Goal: Task Accomplishment & Management: Manage account settings

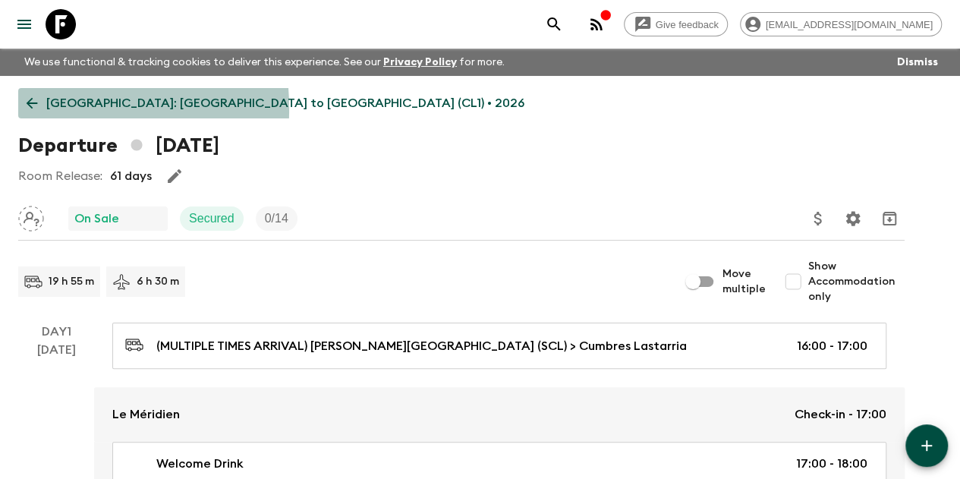
click at [40, 109] on icon at bounding box center [32, 103] width 17 height 17
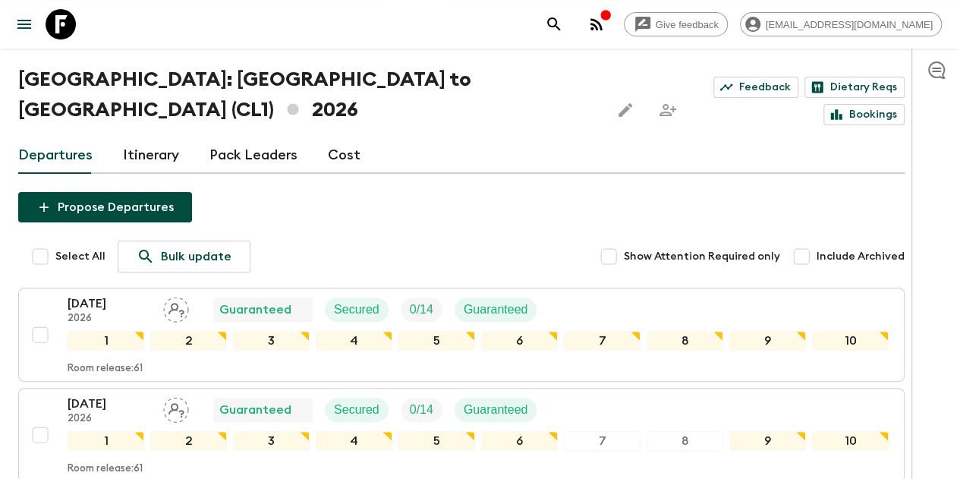
scroll to position [73, 0]
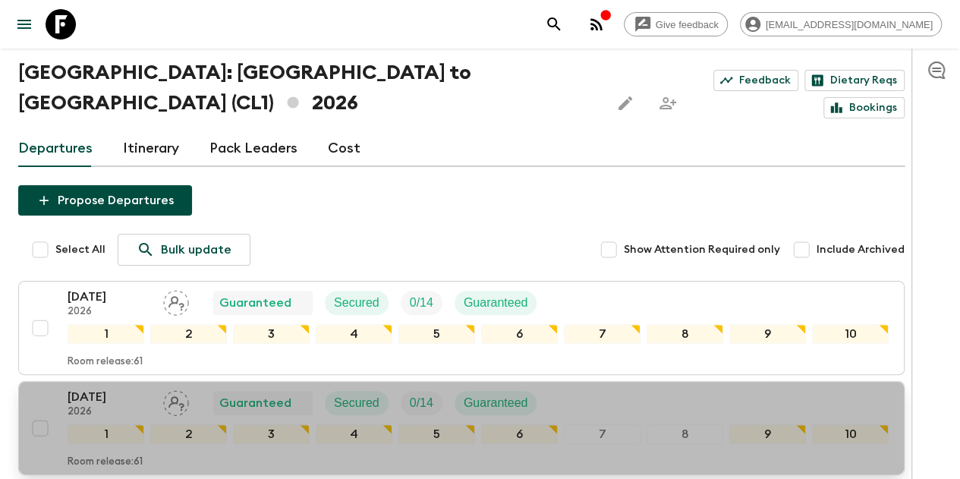
click at [87, 388] on p "[DATE]" at bounding box center [110, 397] width 84 height 18
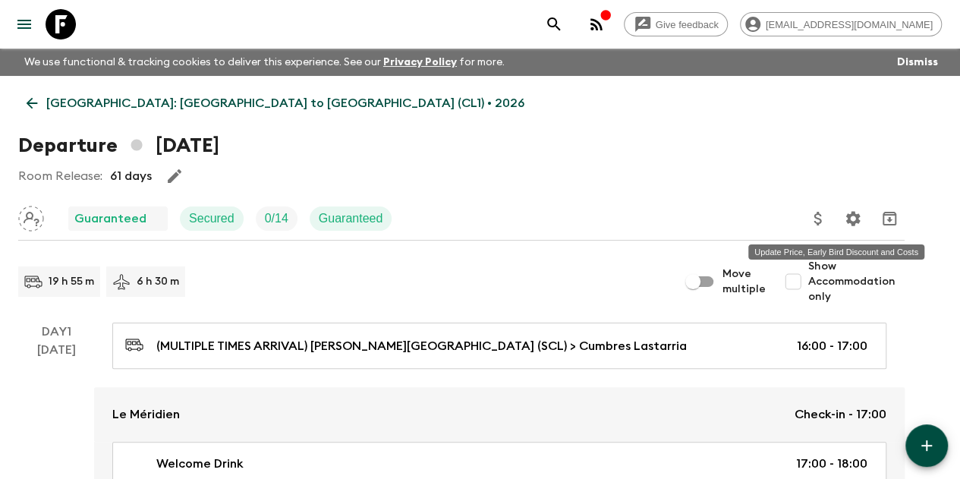
click at [827, 221] on icon "Update Price, Early Bird Discount and Costs" at bounding box center [818, 219] width 18 height 18
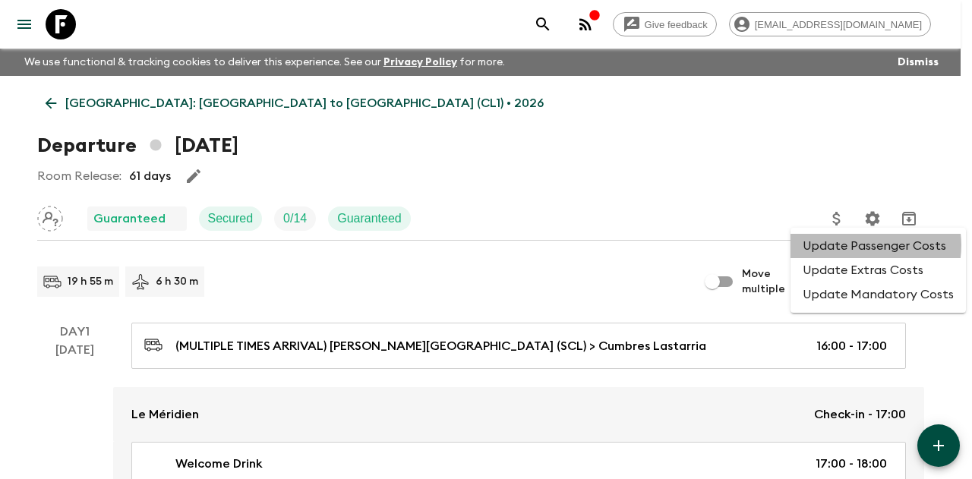
click at [862, 245] on li "Update Passenger Costs" at bounding box center [877, 246] width 175 height 24
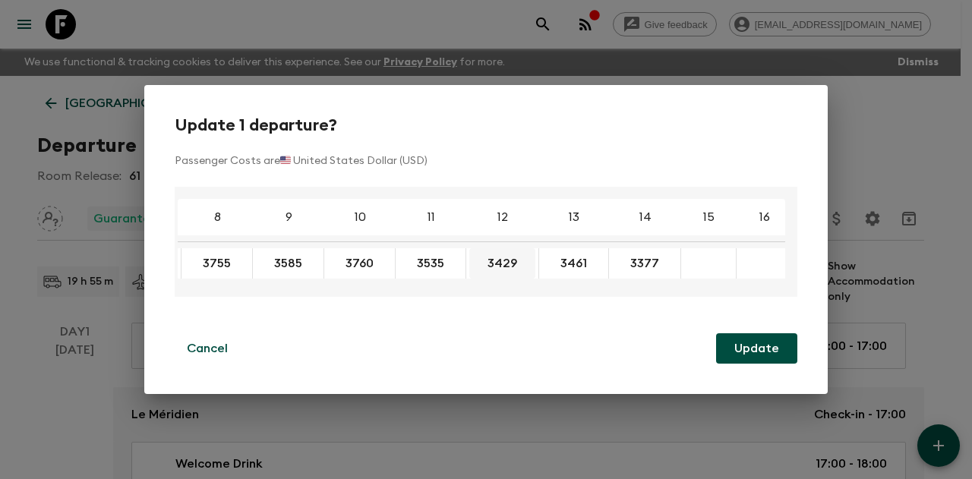
scroll to position [0, 282]
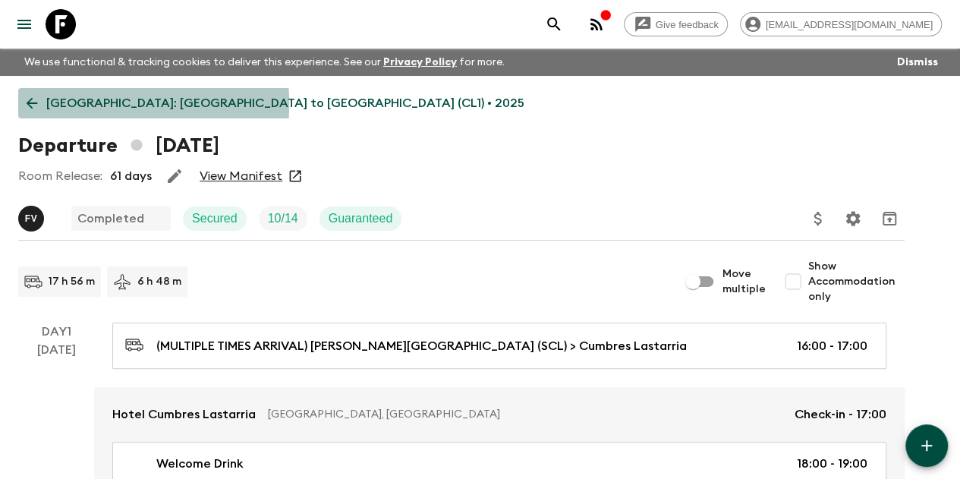
click at [40, 104] on icon at bounding box center [32, 103] width 17 height 17
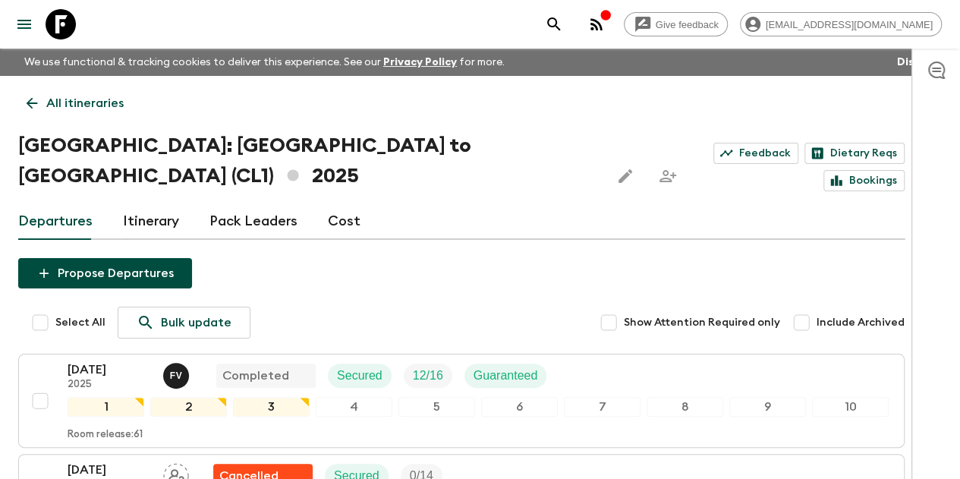
scroll to position [325, 0]
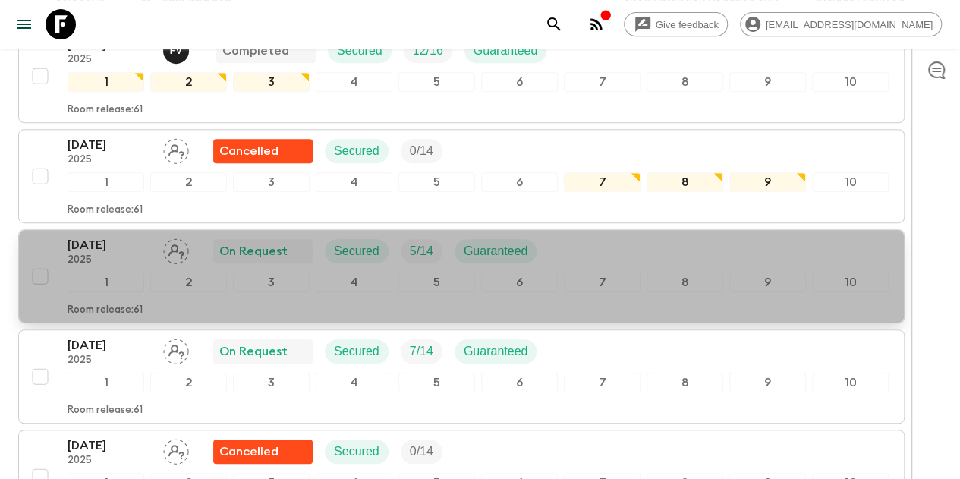
click at [139, 236] on p "27 Sep 2025" at bounding box center [110, 245] width 84 height 18
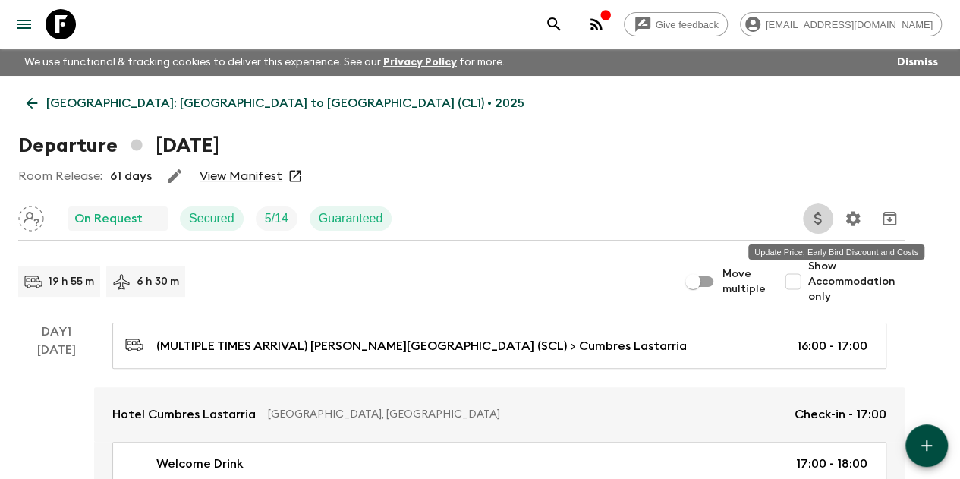
click at [827, 219] on icon "Update Price, Early Bird Discount and Costs" at bounding box center [818, 219] width 18 height 18
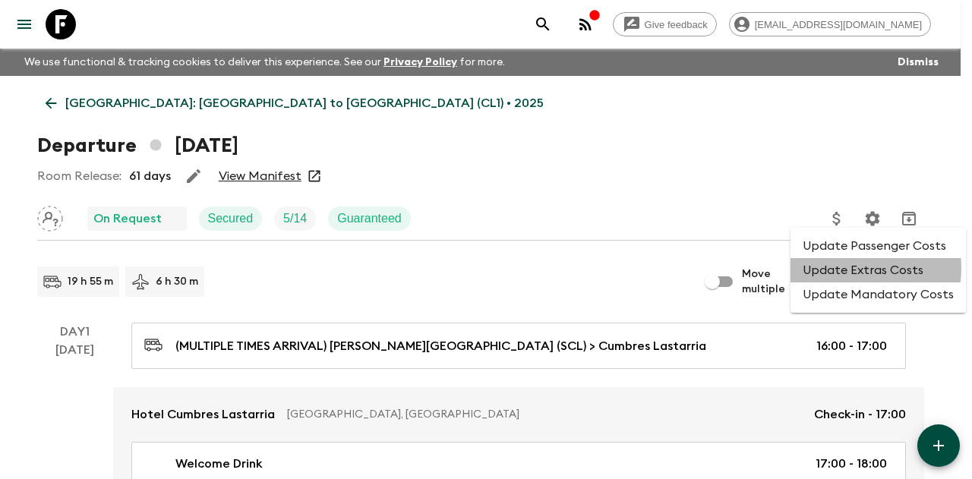
click at [846, 268] on li "Update Extras Costs" at bounding box center [877, 270] width 175 height 24
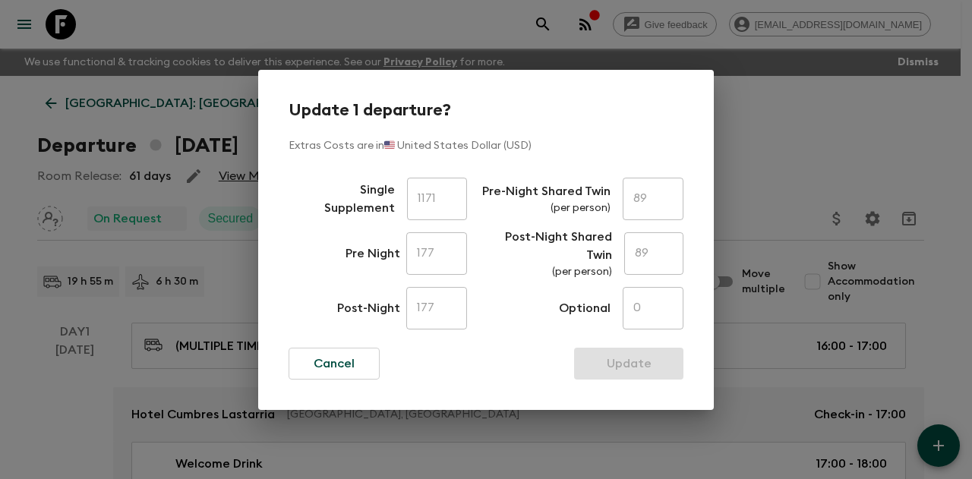
click at [780, 151] on div "Update 1 departure? Extras Costs are in 🇺🇸 United States Dollar (USD) Single Su…" at bounding box center [486, 239] width 972 height 479
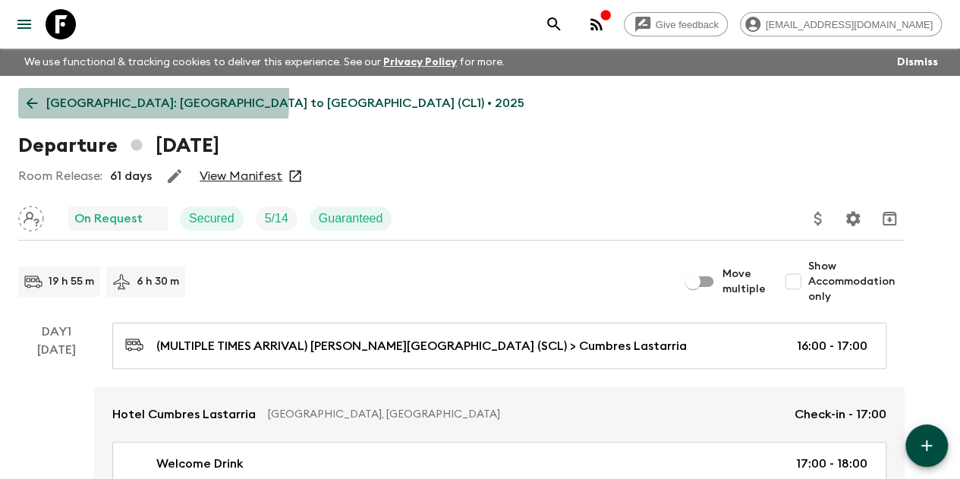
click at [40, 98] on icon at bounding box center [32, 103] width 17 height 17
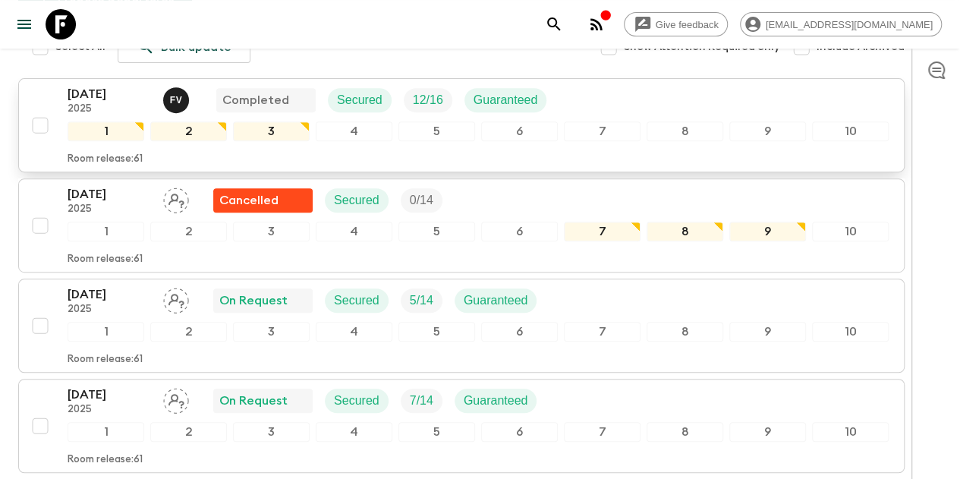
scroll to position [282, 0]
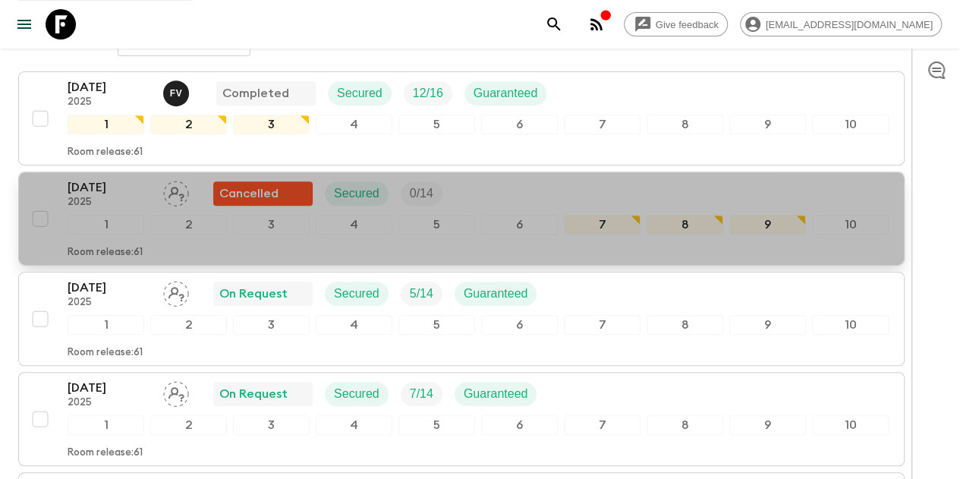
click at [132, 178] on p "20 Sep 2025" at bounding box center [110, 187] width 84 height 18
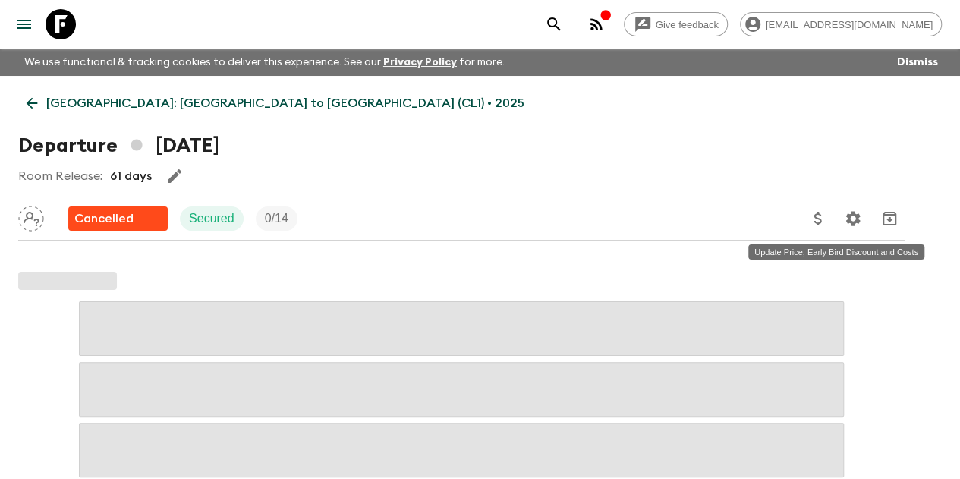
click at [821, 214] on icon "Update Price, Early Bird Discount and Costs" at bounding box center [818, 219] width 8 height 14
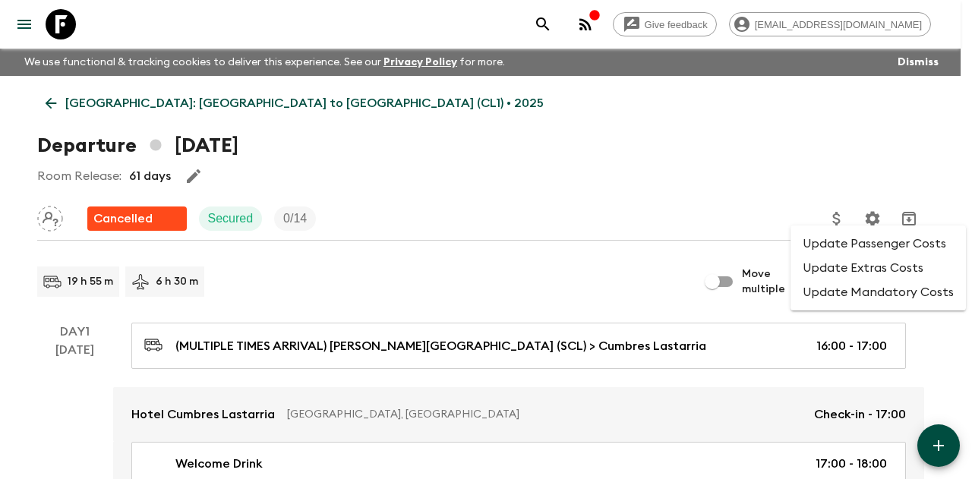
click at [823, 270] on li "Update Extras Costs" at bounding box center [877, 268] width 175 height 24
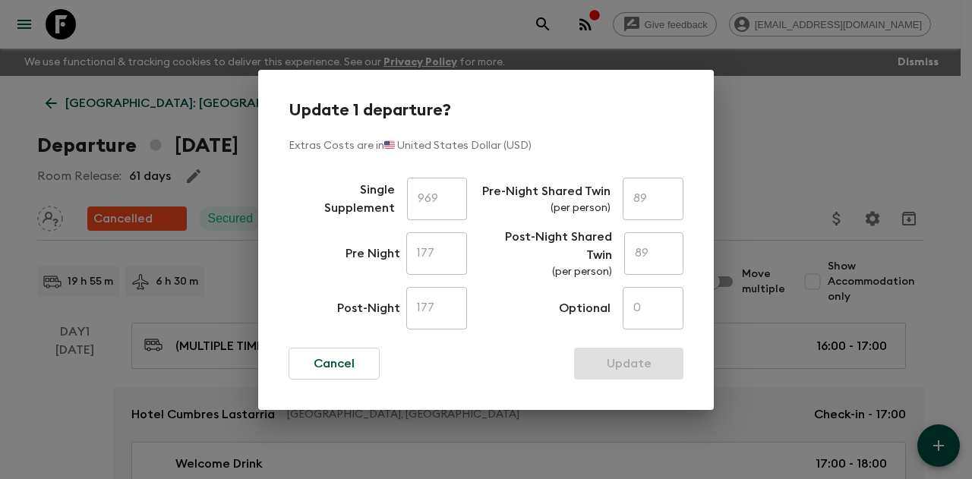
click at [796, 139] on div "Update 1 departure? Extras Costs are in 🇺🇸 United States Dollar (USD) Single Su…" at bounding box center [486, 239] width 972 height 479
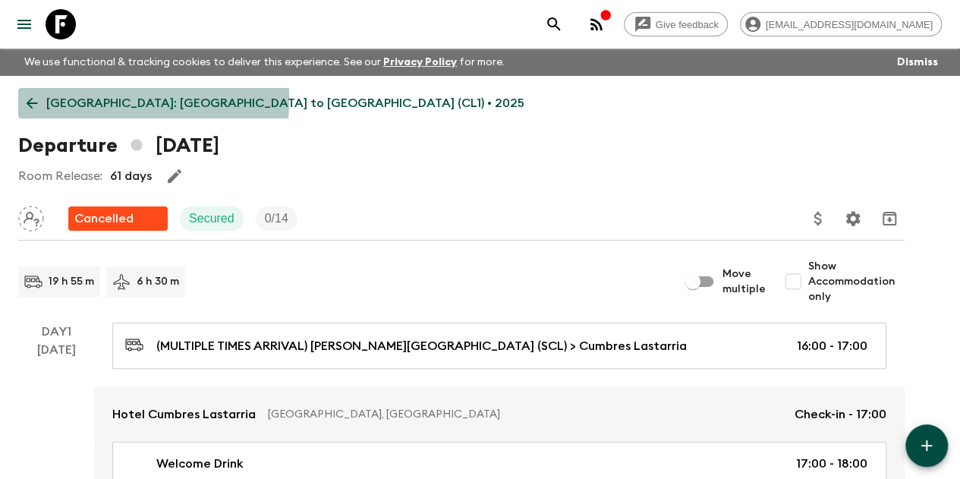
click at [38, 99] on icon at bounding box center [32, 103] width 11 height 11
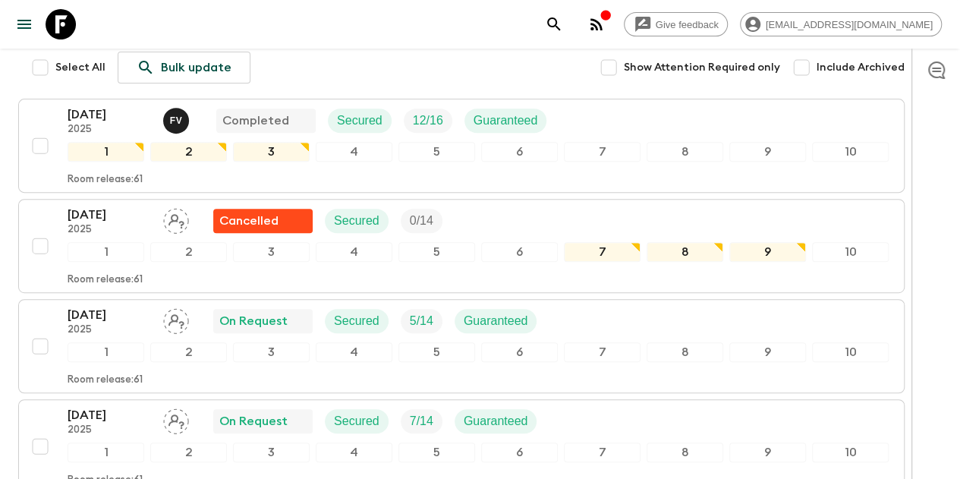
scroll to position [256, 0]
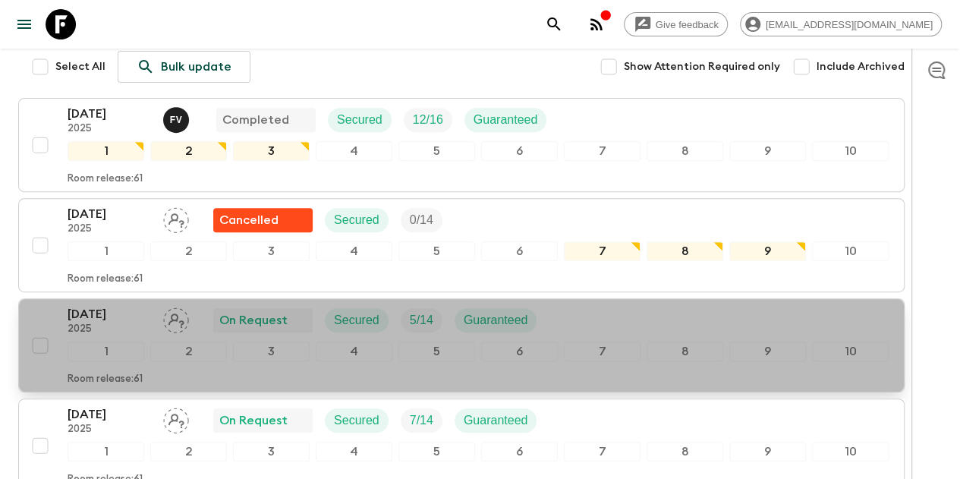
click at [114, 305] on p "27 Sep 2025" at bounding box center [110, 314] width 84 height 18
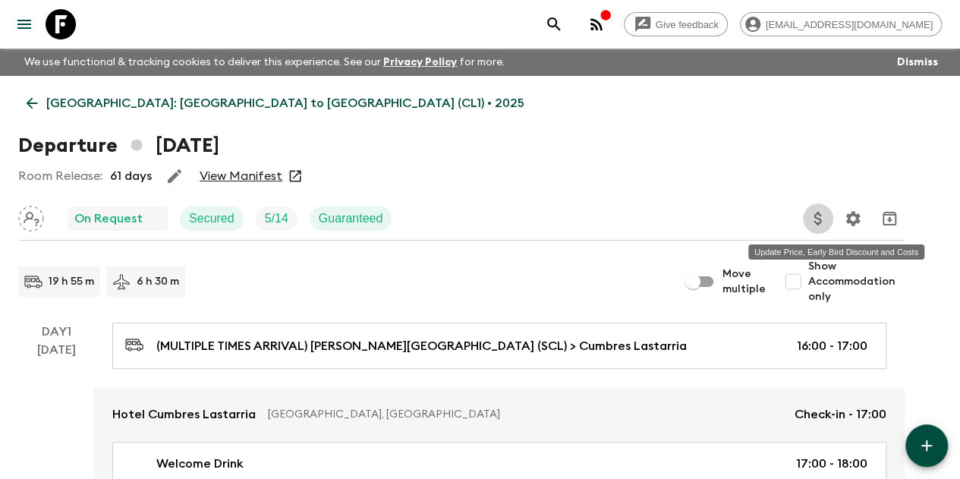
click at [827, 219] on icon "Update Price, Early Bird Discount and Costs" at bounding box center [818, 219] width 18 height 18
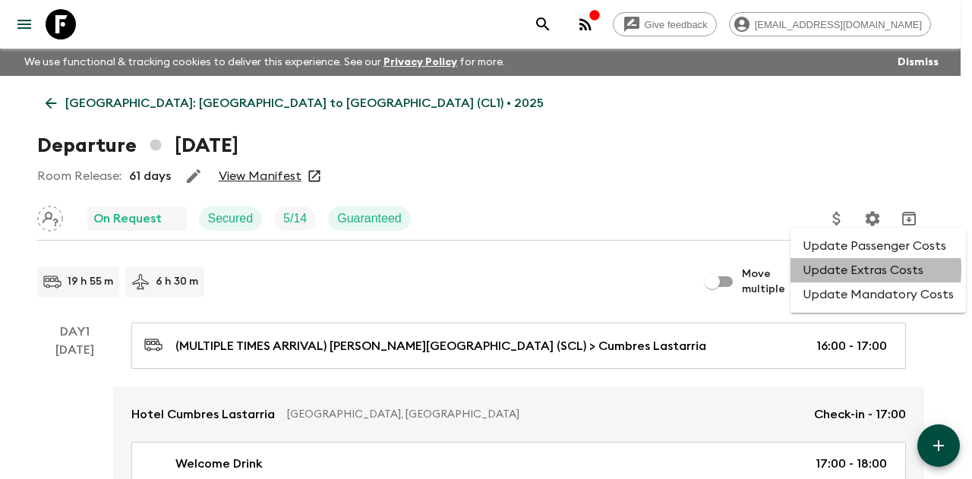
click at [833, 269] on li "Update Extras Costs" at bounding box center [877, 270] width 175 height 24
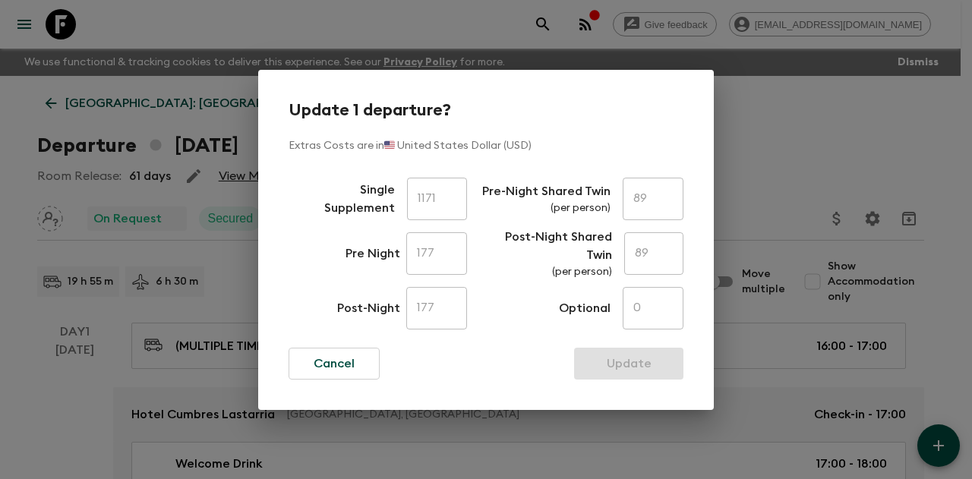
click at [790, 97] on div "Update 1 departure? Extras Costs are in 🇺🇸 United States Dollar (USD) Single Su…" at bounding box center [486, 239] width 972 height 479
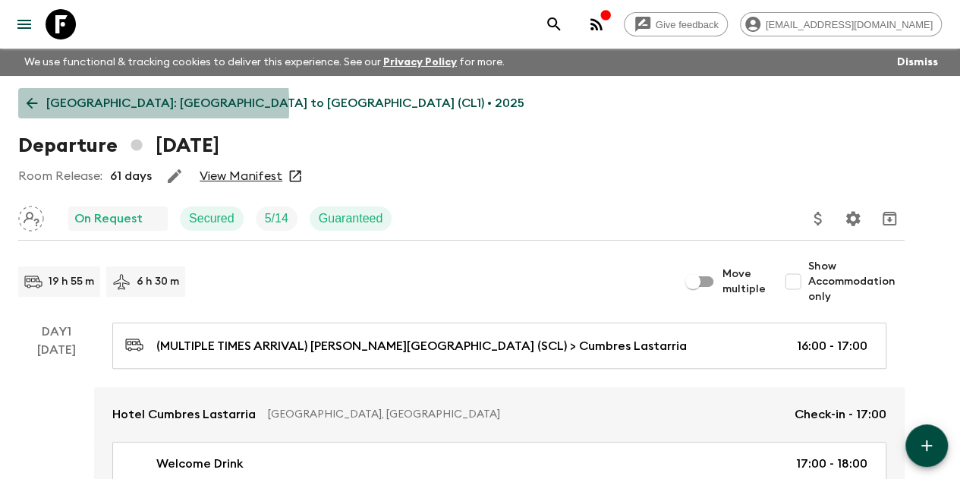
click at [40, 106] on icon at bounding box center [32, 103] width 17 height 17
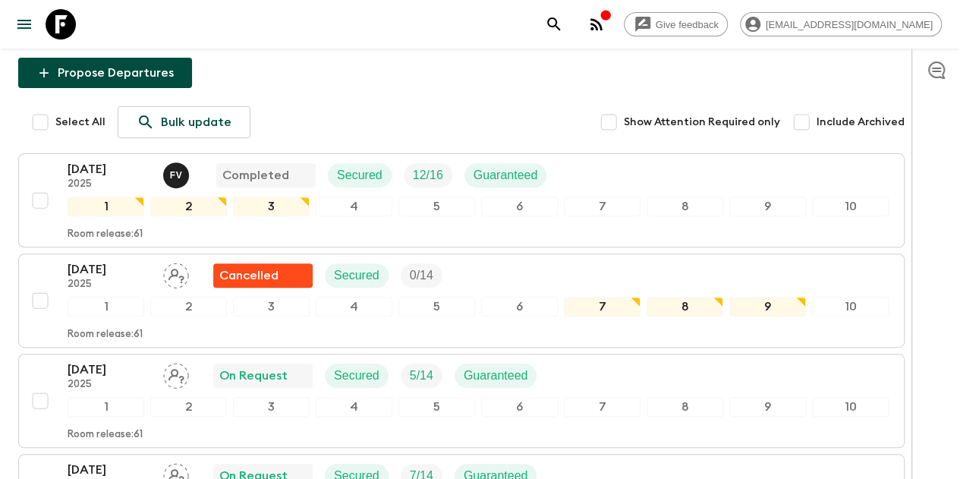
scroll to position [200, 0]
click at [817, 108] on input "Include Archived" at bounding box center [801, 123] width 30 height 30
checkbox input "true"
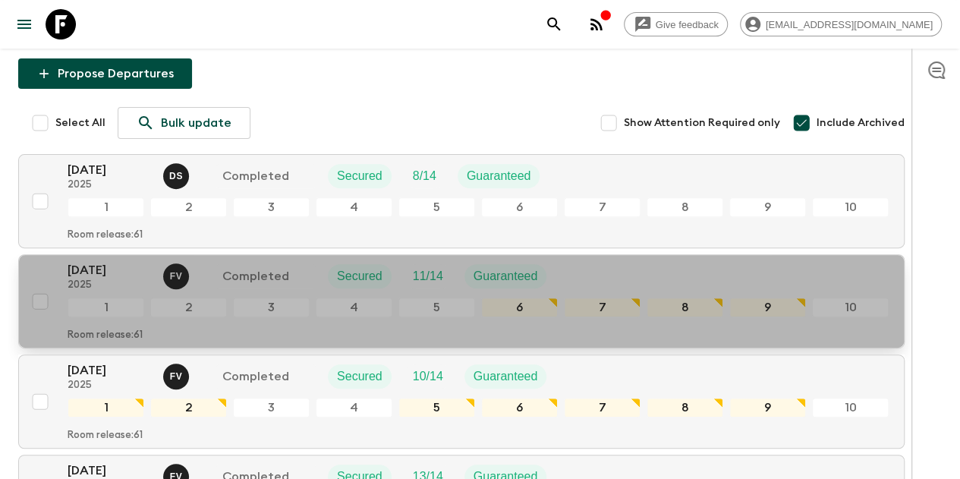
click at [146, 261] on p "18 Jan 2025" at bounding box center [110, 270] width 84 height 18
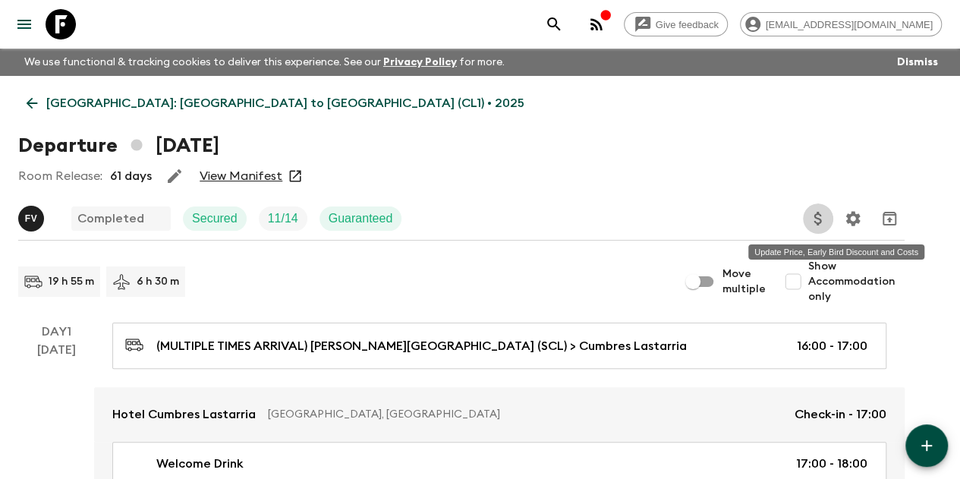
click at [827, 222] on icon "Update Price, Early Bird Discount and Costs" at bounding box center [818, 219] width 18 height 18
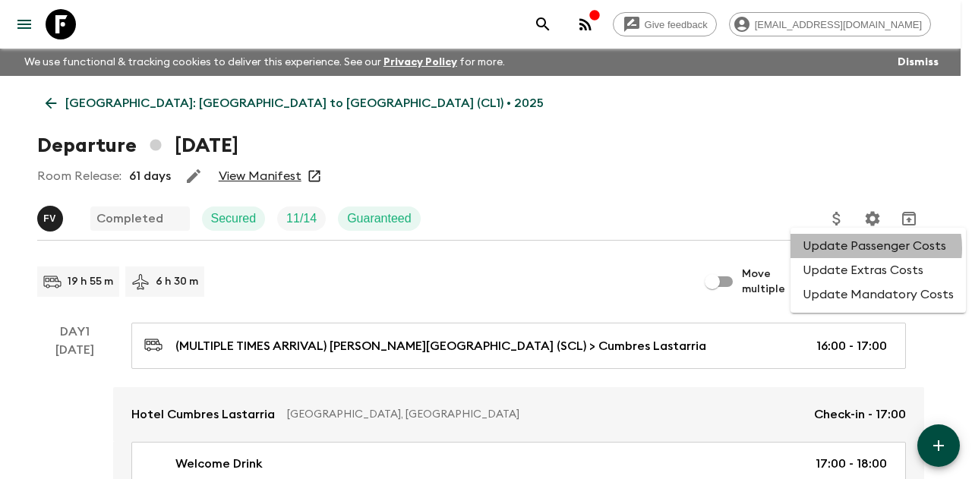
click at [870, 248] on li "Update Passenger Costs" at bounding box center [877, 246] width 175 height 24
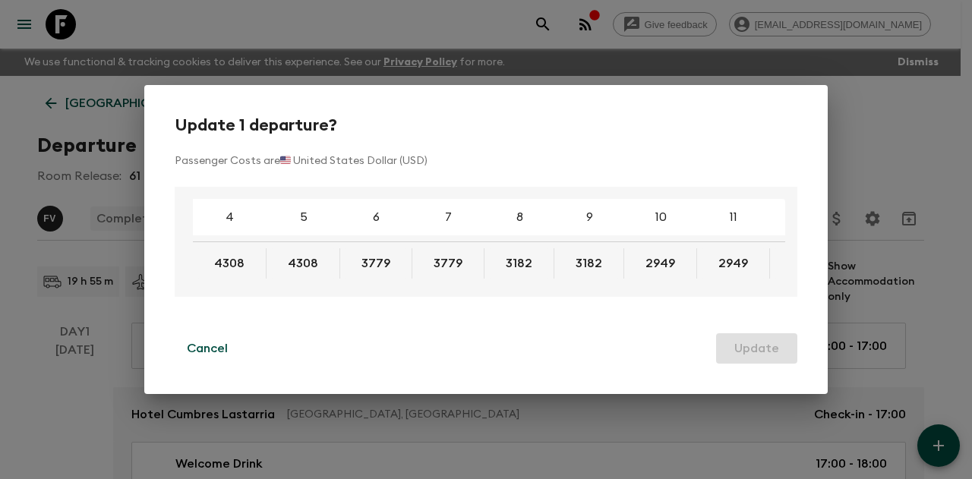
click at [287, 241] on div at bounding box center [303, 241] width 74 height 1
click at [32, 418] on div "Update 1 departure? Passenger Costs are 🇺🇸 United States Dollar (USD) 4 5 6 7 8…" at bounding box center [486, 239] width 972 height 479
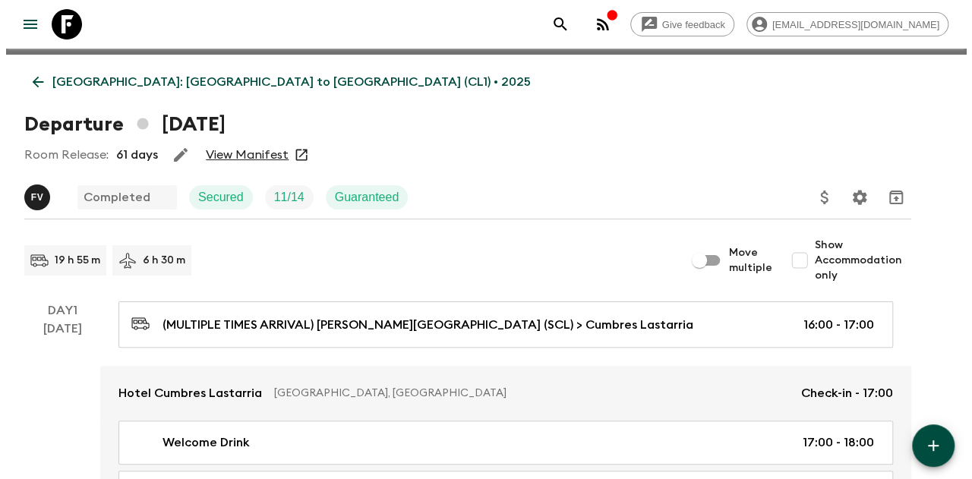
scroll to position [20, 0]
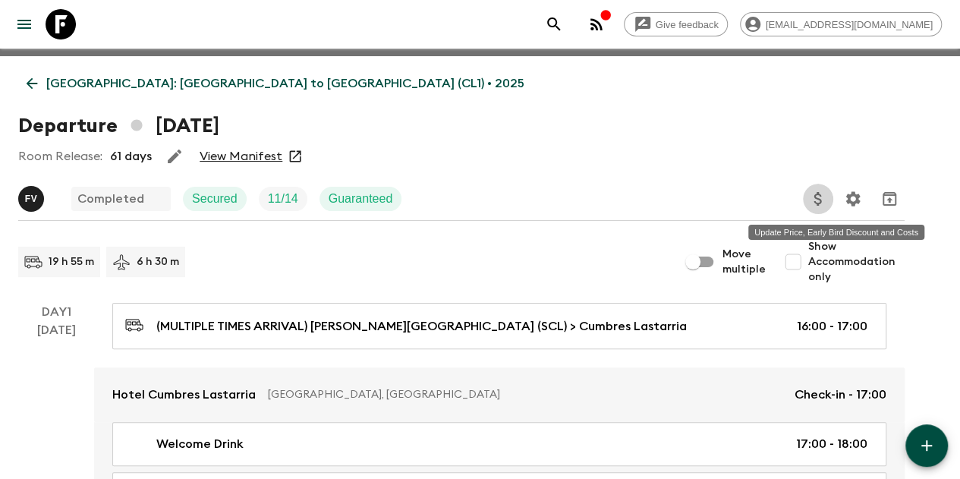
click at [827, 196] on icon "Update Price, Early Bird Discount and Costs" at bounding box center [818, 199] width 18 height 18
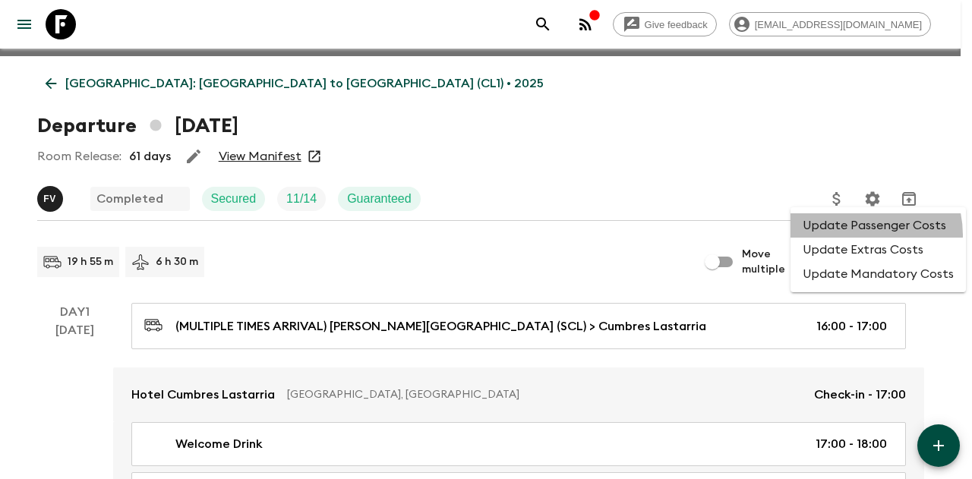
click at [857, 235] on li "Update Passenger Costs" at bounding box center [877, 225] width 175 height 24
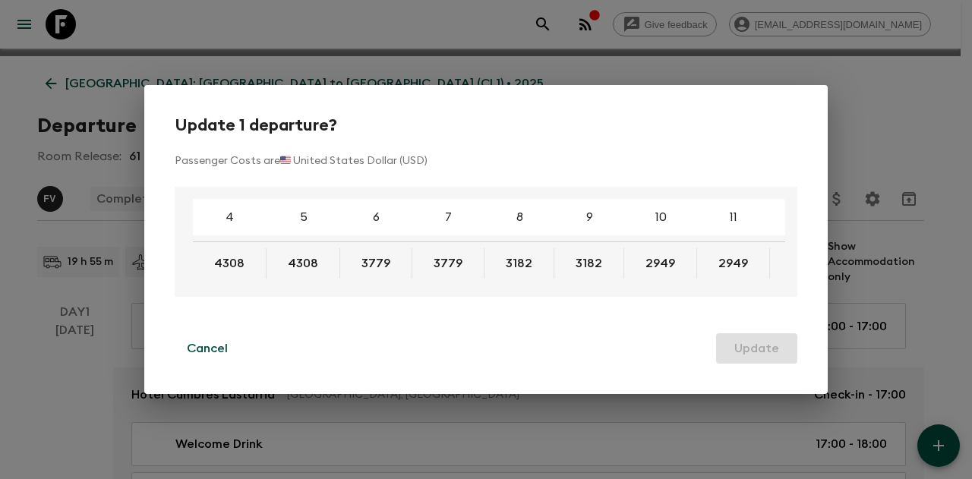
drag, startPoint x: 463, startPoint y: 291, endPoint x: 682, endPoint y: 291, distance: 218.6
click at [682, 291] on div "4 5 6 7 8 9 10 11 12 13 14 15 16 17 18 4308 4308 3779 3779 3182 3182 2949 2949 …" at bounding box center [486, 242] width 622 height 110
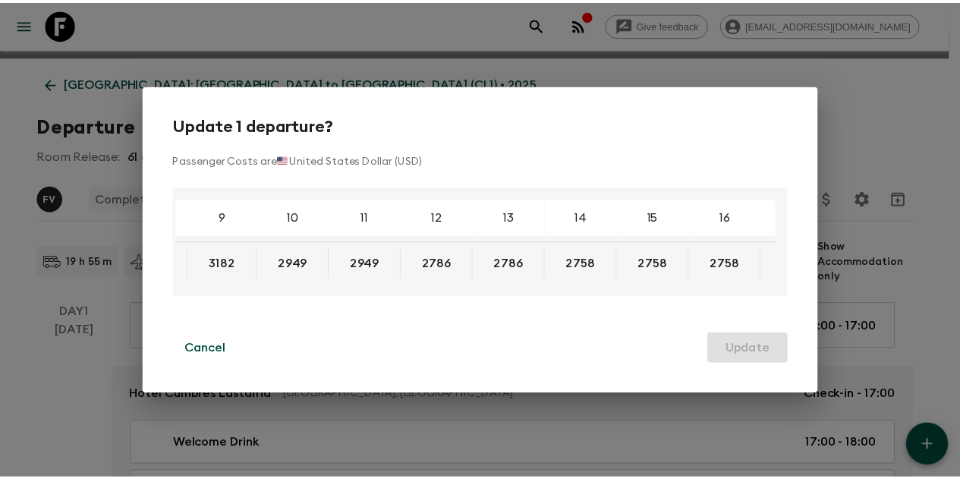
scroll to position [0, 0]
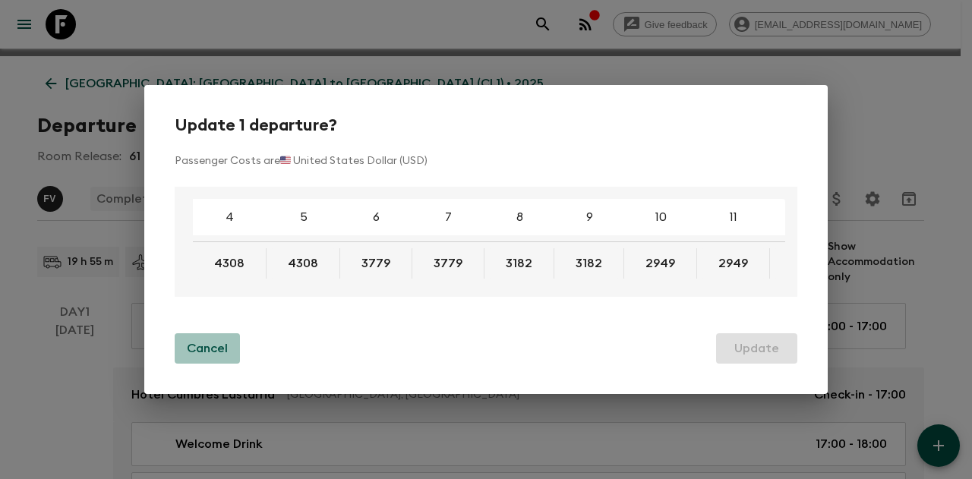
click at [222, 348] on p "Cancel" at bounding box center [207, 348] width 41 height 18
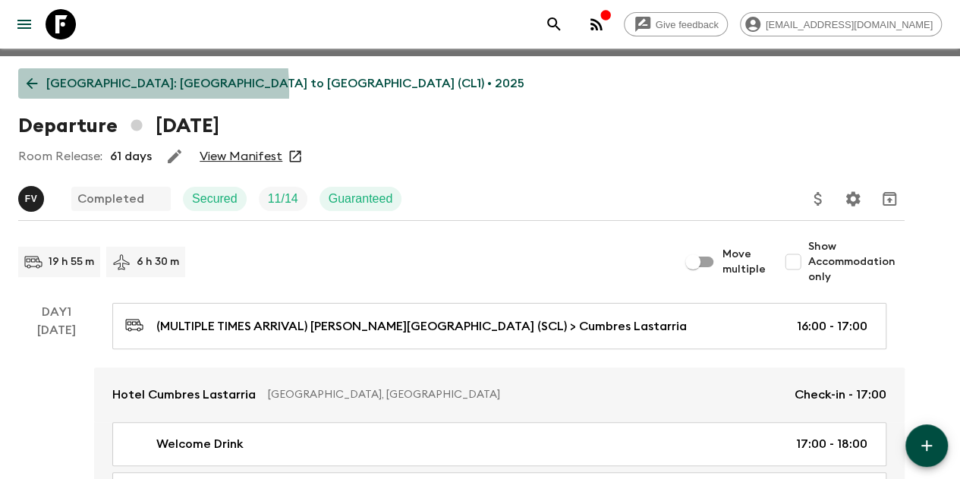
click at [40, 90] on icon at bounding box center [32, 83] width 17 height 17
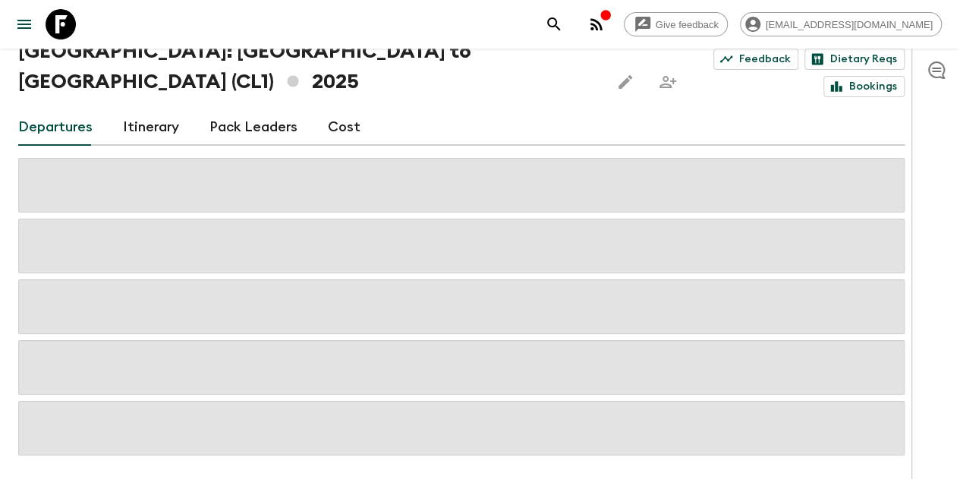
scroll to position [96, 0]
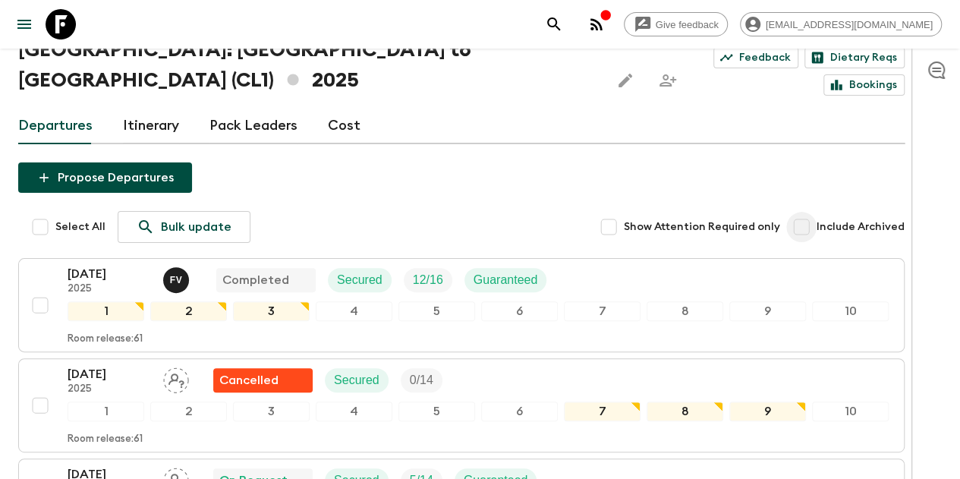
click at [817, 212] on input "Include Archived" at bounding box center [801, 227] width 30 height 30
checkbox input "true"
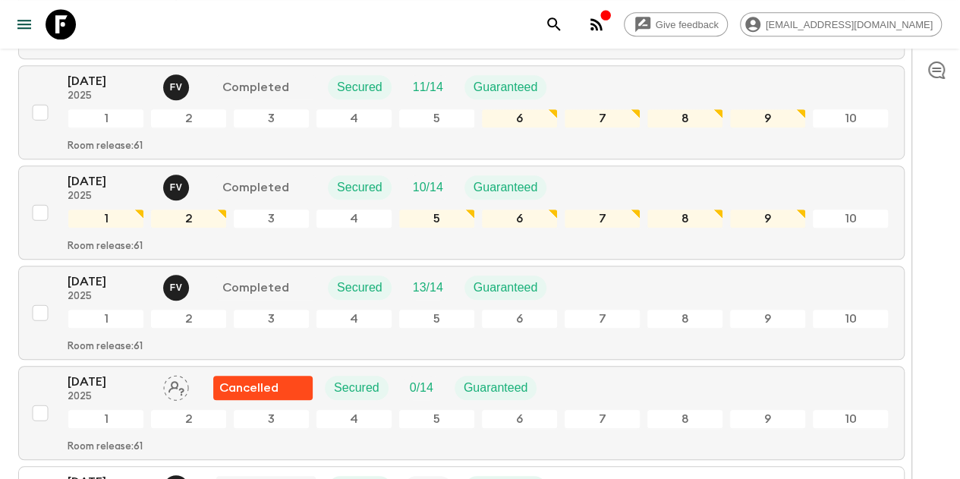
scroll to position [390, 0]
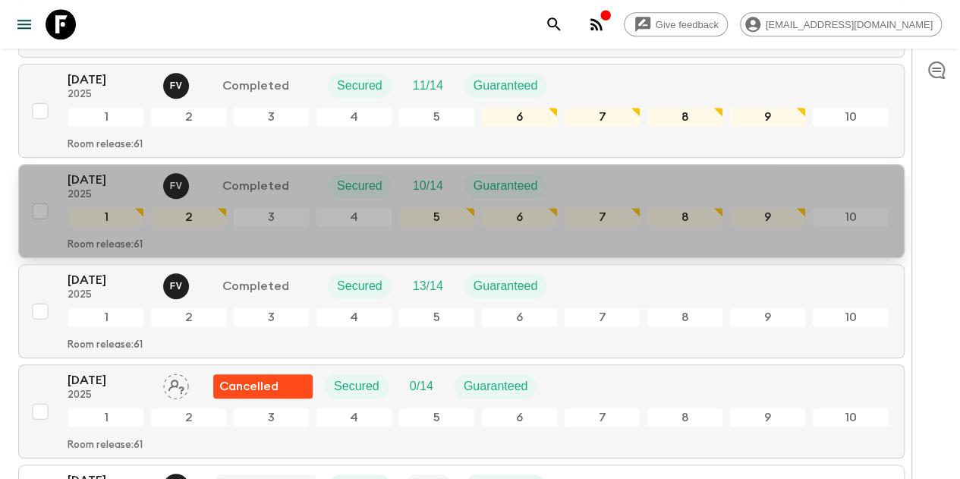
click at [115, 171] on p "08 Feb 2025" at bounding box center [110, 180] width 84 height 18
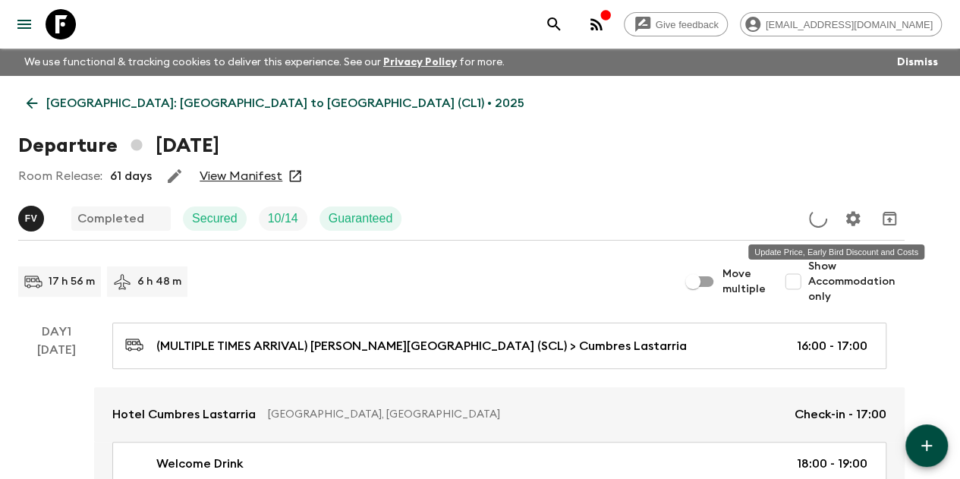
click at [828, 222] on icon "Update Price, Early Bird Discount and Costs" at bounding box center [818, 219] width 20 height 20
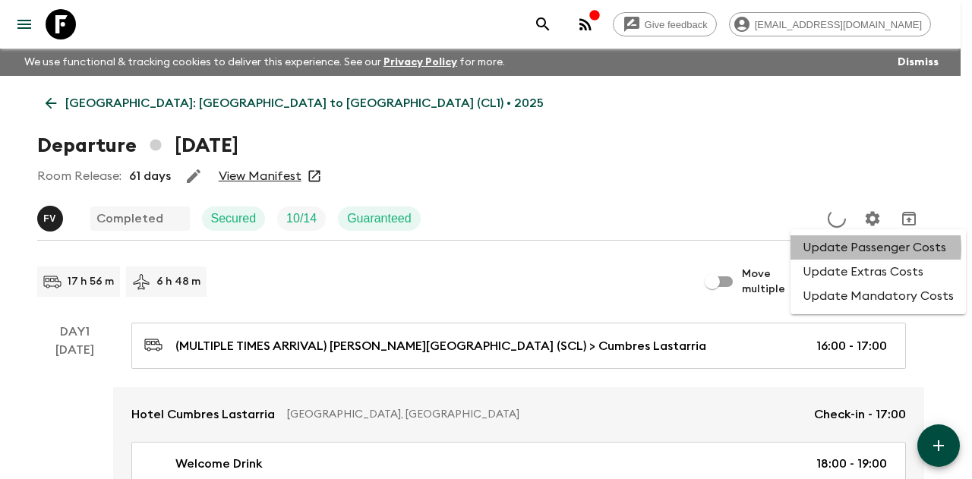
click at [852, 248] on li "Update Passenger Costs" at bounding box center [877, 247] width 175 height 24
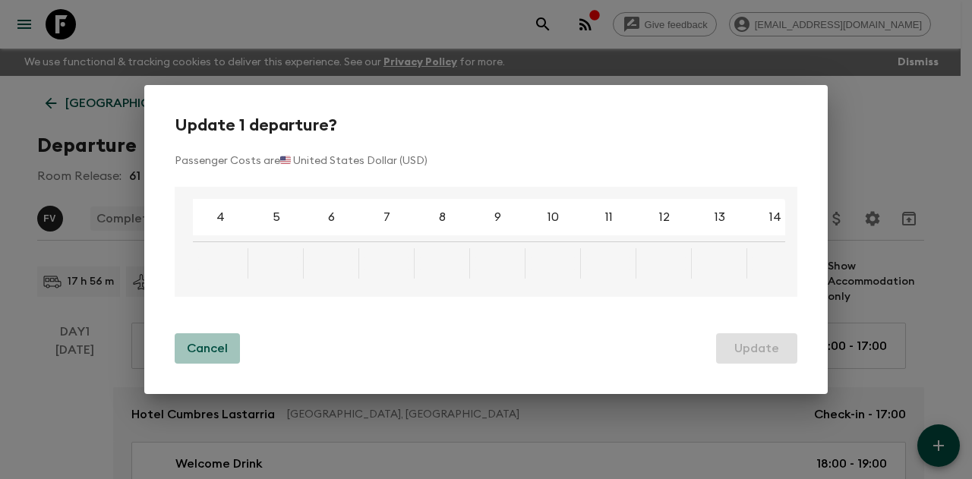
click at [225, 345] on p "Cancel" at bounding box center [207, 348] width 41 height 18
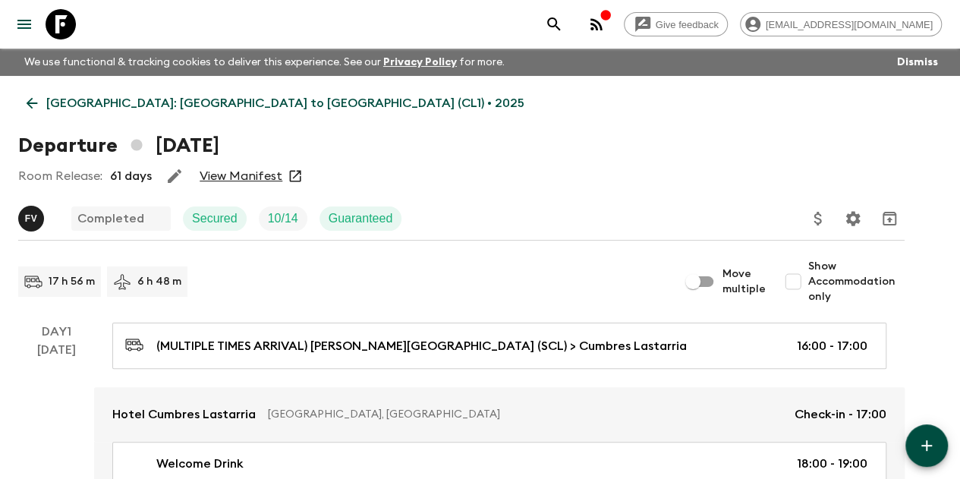
click at [600, 153] on div "Departure 8th February 2025" at bounding box center [461, 146] width 887 height 30
click at [626, 177] on div "Room Release: 61 days View Manifest" at bounding box center [461, 176] width 887 height 30
